Goal: Task Accomplishment & Management: Manage account settings

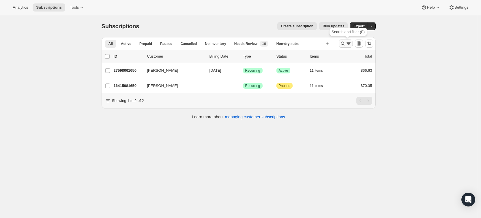
click at [341, 41] on icon "Search and filter results" at bounding box center [343, 44] width 6 height 6
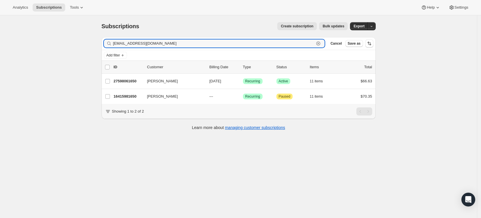
click at [320, 43] on icon "button" at bounding box center [318, 44] width 4 height 4
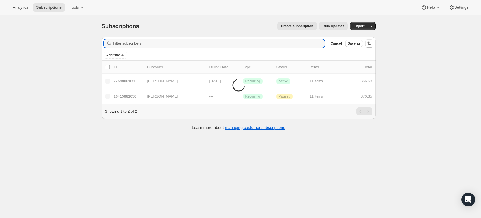
paste input "lpeters2491@gmail.com"
type input "lpeters2491@gmail.com"
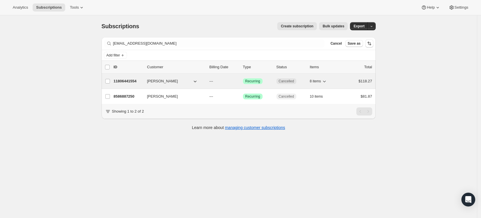
click at [126, 82] on p "11806441554" at bounding box center [128, 81] width 29 height 6
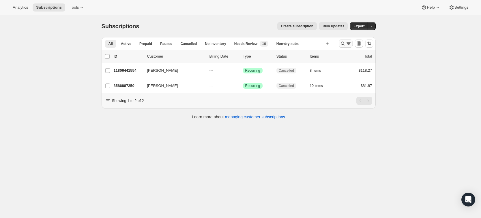
click at [344, 43] on icon "Search and filter results" at bounding box center [343, 44] width 6 height 6
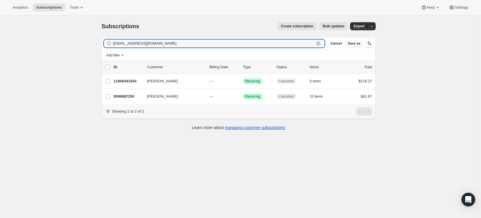
click at [319, 44] on icon "button" at bounding box center [318, 44] width 2 height 2
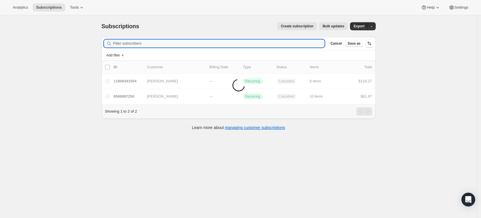
paste input "ncalphaagent@gmail.com"
type input "ncalphaagent@gmail.com"
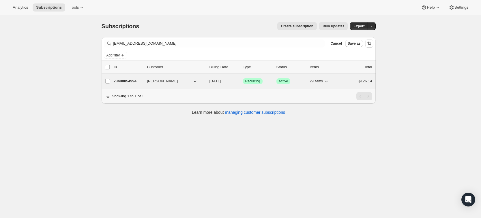
click at [127, 78] on p "23490854994" at bounding box center [128, 81] width 29 height 6
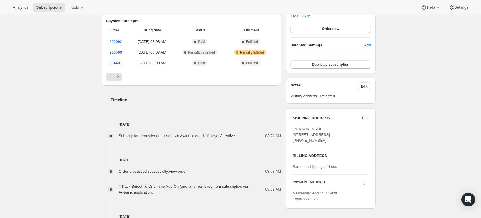
scroll to position [165, 0]
click at [121, 50] on link "918560" at bounding box center [116, 52] width 12 height 4
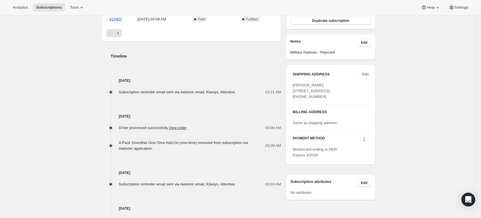
scroll to position [0, 0]
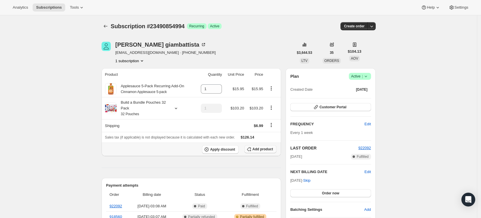
click at [263, 150] on span "Add product" at bounding box center [262, 149] width 20 height 5
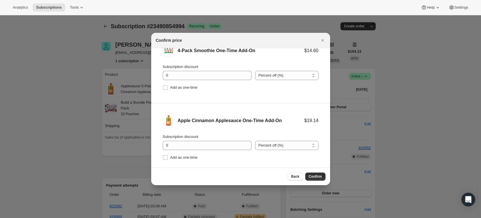
scroll to position [17, 0]
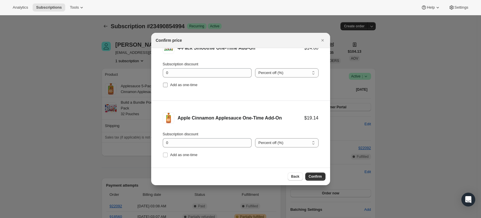
click at [173, 87] on span "Add as one-time" at bounding box center [183, 85] width 27 height 6
click at [168, 87] on input "Add as one-time" at bounding box center [165, 85] width 5 height 5
checkbox input "true"
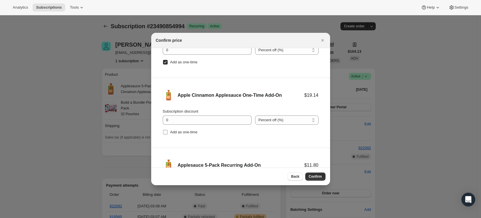
click at [176, 136] on label "Add as one-time" at bounding box center [180, 132] width 35 height 8
click at [168, 135] on input "Add as one-time" at bounding box center [165, 132] width 5 height 5
click at [166, 132] on input "Add as one-time" at bounding box center [165, 132] width 5 height 5
checkbox input "false"
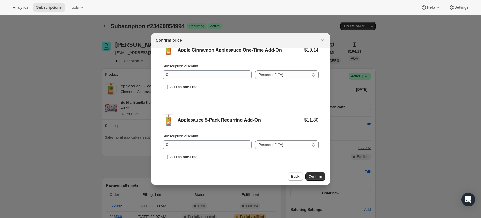
scroll to position [94, 0]
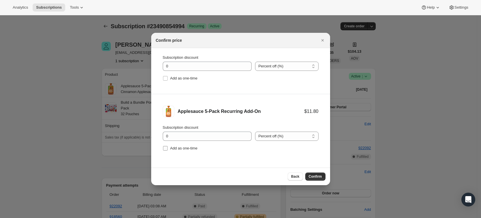
click at [165, 150] on input "Add as one-time" at bounding box center [165, 148] width 5 height 5
checkbox input "true"
click at [182, 135] on input "0" at bounding box center [203, 136] width 80 height 9
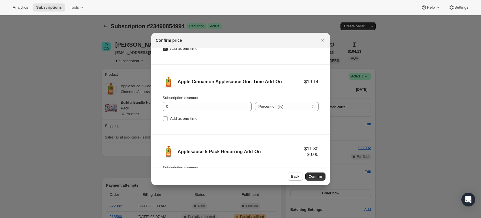
scroll to position [0, 0]
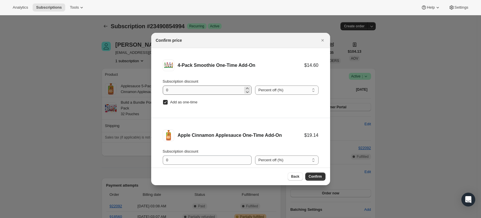
type input "100"
click at [178, 89] on input "0" at bounding box center [203, 90] width 80 height 9
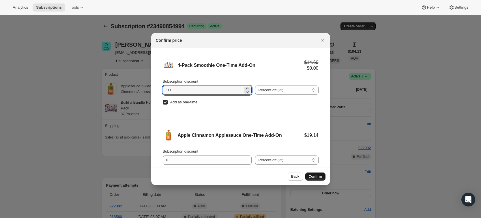
type input "100"
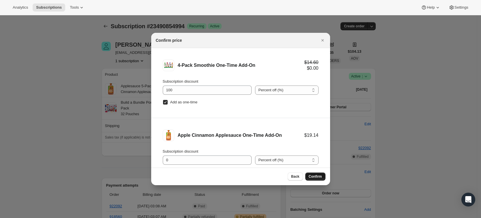
click at [320, 178] on span "Confirm" at bounding box center [314, 176] width 13 height 5
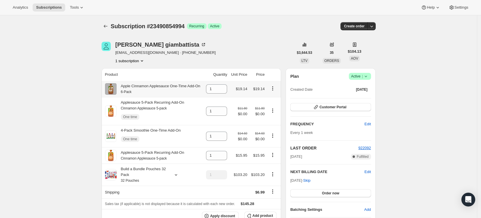
click at [275, 90] on icon "Product actions" at bounding box center [273, 89] width 6 height 6
click at [261, 117] on span "Remove" at bounding box center [263, 119] width 14 height 4
type input "0"
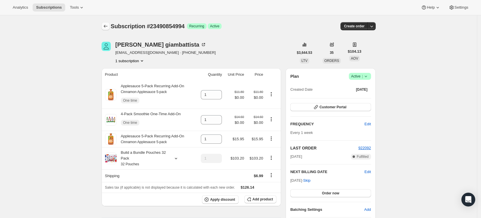
click at [108, 24] on icon "Subscriptions" at bounding box center [106, 26] width 6 height 6
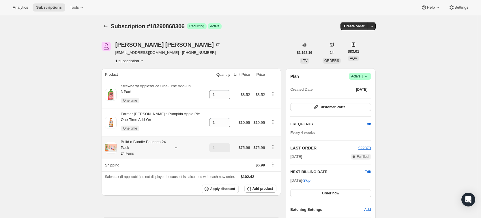
scroll to position [27, 0]
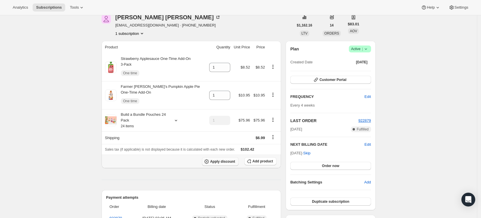
click at [220, 158] on button "Apply discount" at bounding box center [220, 161] width 37 height 9
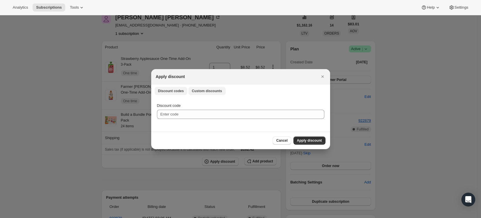
click at [208, 88] on button "Custom discounts" at bounding box center [206, 91] width 37 height 8
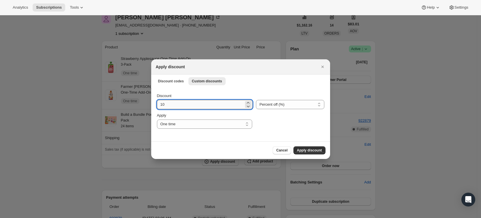
click at [177, 104] on input "10" at bounding box center [200, 104] width 87 height 9
type input "1"
click at [177, 104] on input "Discount" at bounding box center [200, 104] width 87 height 9
type input "30"
click at [302, 149] on span "Apply discount" at bounding box center [309, 150] width 25 height 5
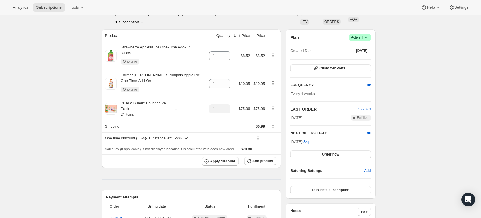
scroll to position [36, 0]
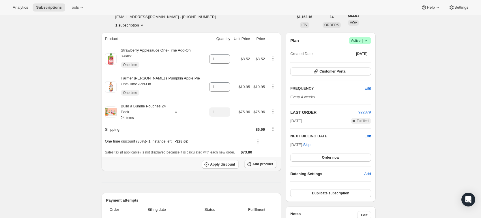
click at [269, 162] on span "Add product" at bounding box center [262, 164] width 20 height 5
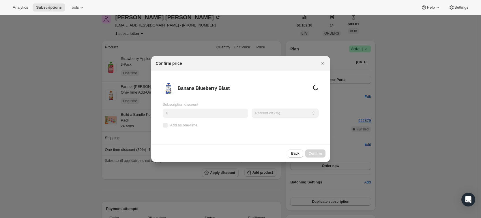
scroll to position [0, 0]
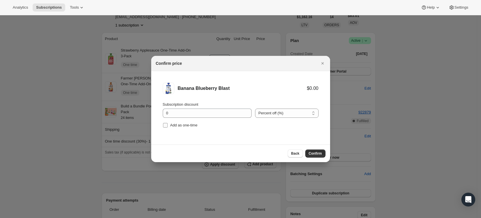
click at [164, 127] on input "Add as one-time" at bounding box center [165, 125] width 5 height 5
checkbox input "true"
click at [320, 155] on span "Confirm" at bounding box center [314, 153] width 13 height 5
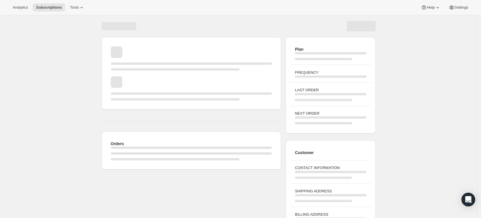
scroll to position [36, 0]
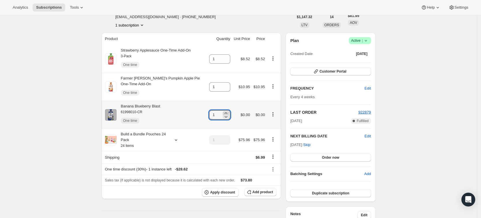
click at [227, 112] on icon at bounding box center [225, 112] width 3 height 1
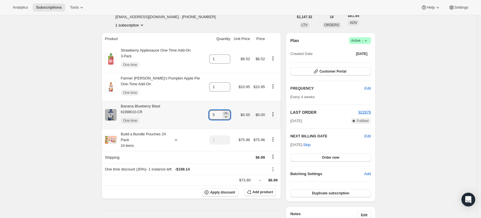
type input "6"
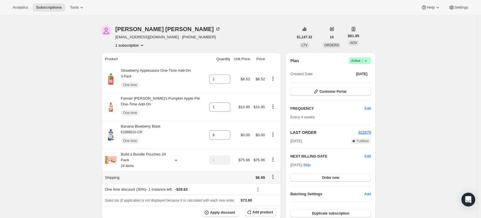
scroll to position [9, 0]
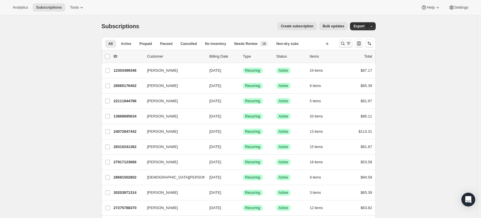
click at [344, 44] on icon "Search and filter results" at bounding box center [343, 44] width 6 height 6
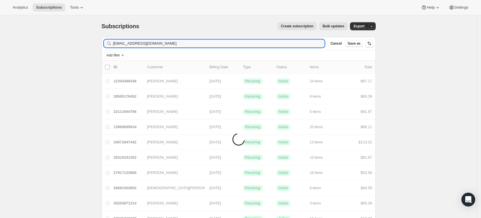
type input "starartist1228@hotmail.com"
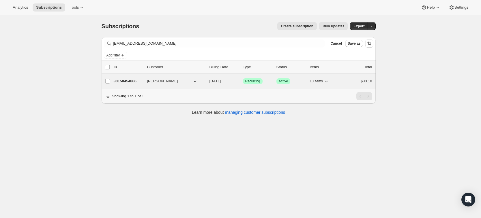
click at [129, 82] on p "30158454866" at bounding box center [128, 81] width 29 height 6
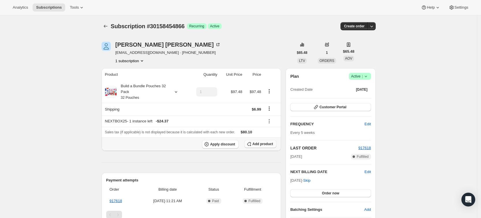
click at [266, 147] on button "Add product" at bounding box center [260, 144] width 32 height 8
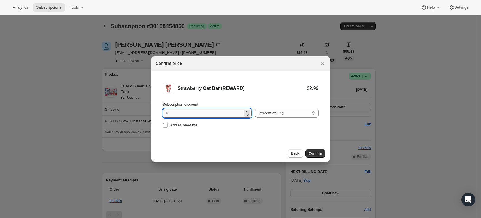
click at [176, 112] on input "0" at bounding box center [203, 113] width 80 height 9
type input "100"
click at [164, 125] on input "Add as one-time" at bounding box center [165, 125] width 5 height 5
checkbox input "true"
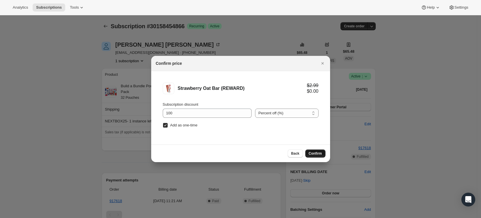
click at [313, 154] on span "Confirm" at bounding box center [314, 153] width 13 height 5
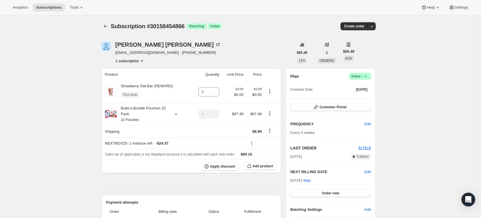
click at [265, 46] on div "Sam Yee starartist1228@hotmail.com · +16178351067 1 subscription" at bounding box center [197, 53] width 192 height 22
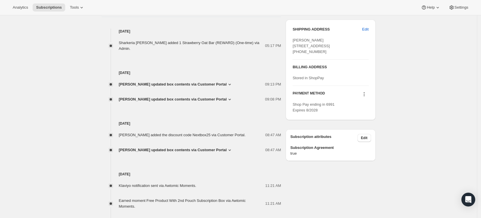
scroll to position [271, 0]
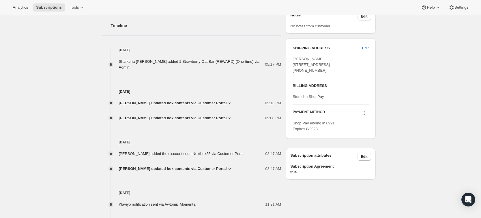
click at [234, 89] on h4 "[DATE]" at bounding box center [191, 92] width 180 height 6
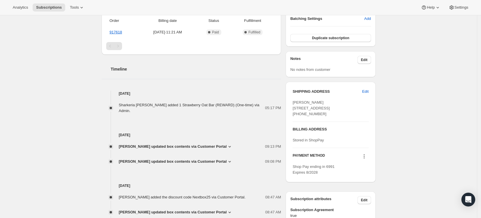
scroll to position [0, 0]
